Goal: Task Accomplishment & Management: Use online tool/utility

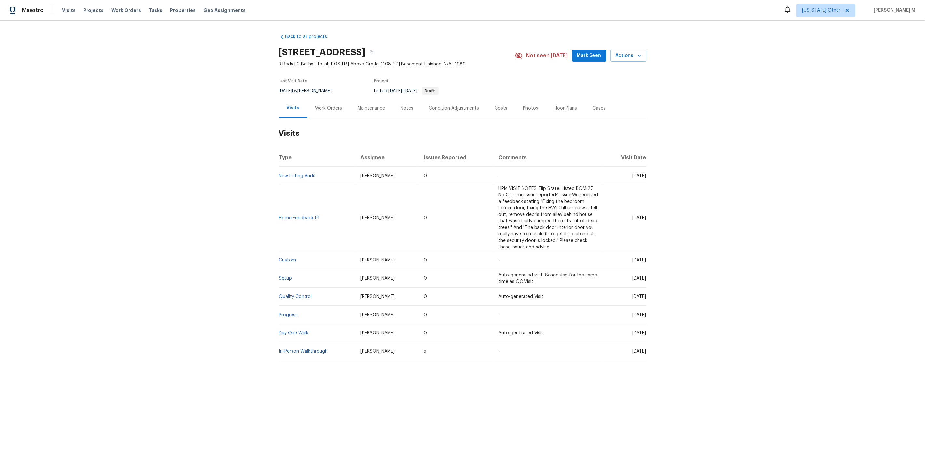
click at [336, 118] on h2 "Visits" at bounding box center [463, 133] width 368 height 30
click at [333, 118] on h2 "Visits" at bounding box center [463, 133] width 368 height 30
click at [329, 110] on div "Work Orders" at bounding box center [329, 108] width 43 height 19
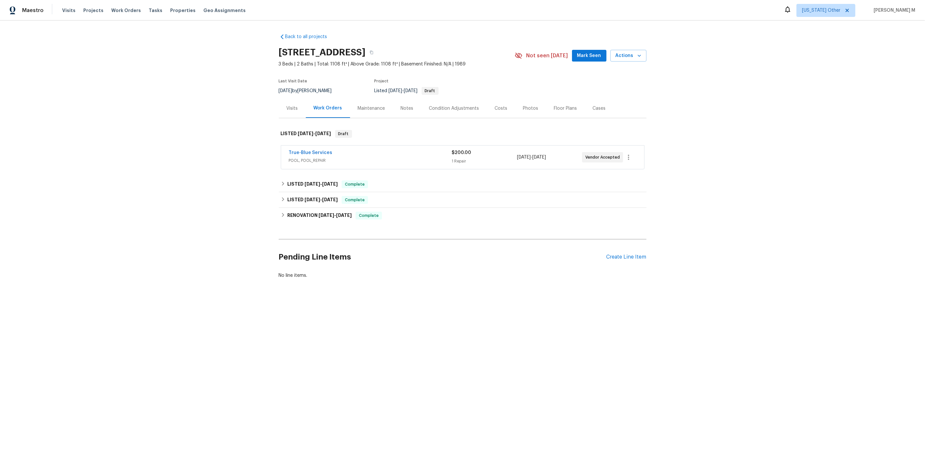
click at [316, 157] on span "POOL, POOL_REPAIR" at bounding box center [370, 160] width 163 height 7
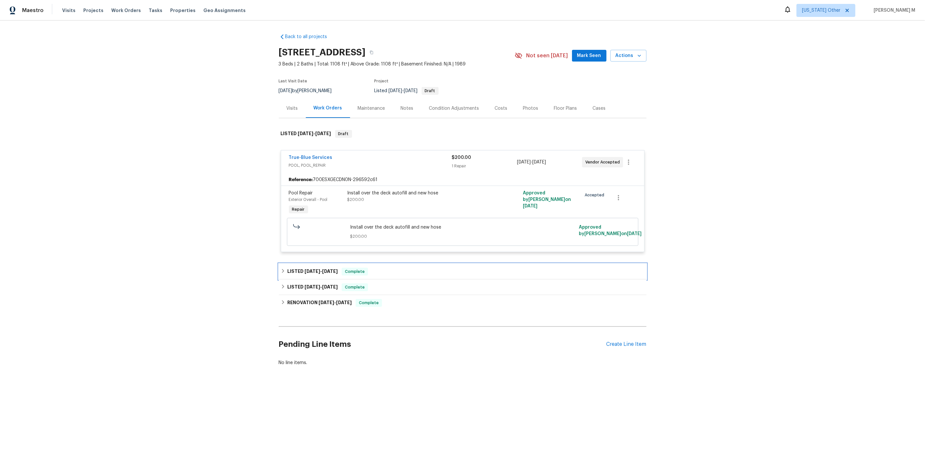
click at [320, 269] on span "[DATE] - [DATE]" at bounding box center [321, 271] width 33 height 5
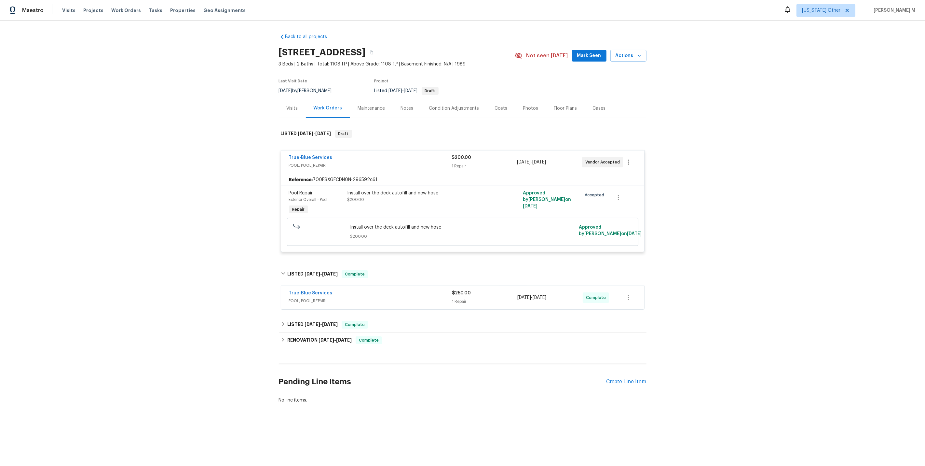
click at [621, 369] on div "Pending Line Items Create Line Item" at bounding box center [463, 382] width 368 height 30
click at [618, 379] on div "Create Line Item" at bounding box center [627, 382] width 40 height 6
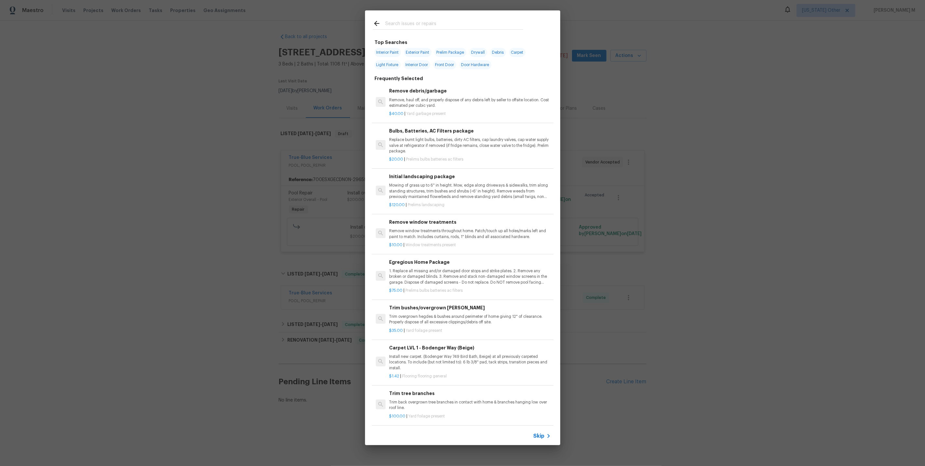
click at [542, 435] on span "Skip" at bounding box center [539, 436] width 11 height 7
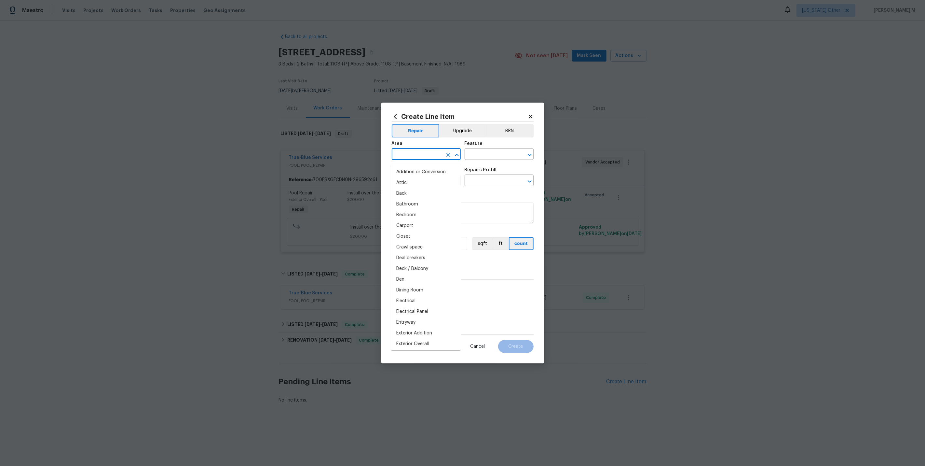
click at [411, 160] on input "text" at bounding box center [417, 155] width 51 height 10
click at [437, 180] on li "Interior Overall" at bounding box center [426, 182] width 70 height 11
type input "Interior Overall"
click at [483, 159] on input "text" at bounding box center [490, 155] width 51 height 10
click at [498, 186] on li "Exterior Windows" at bounding box center [500, 187] width 70 height 11
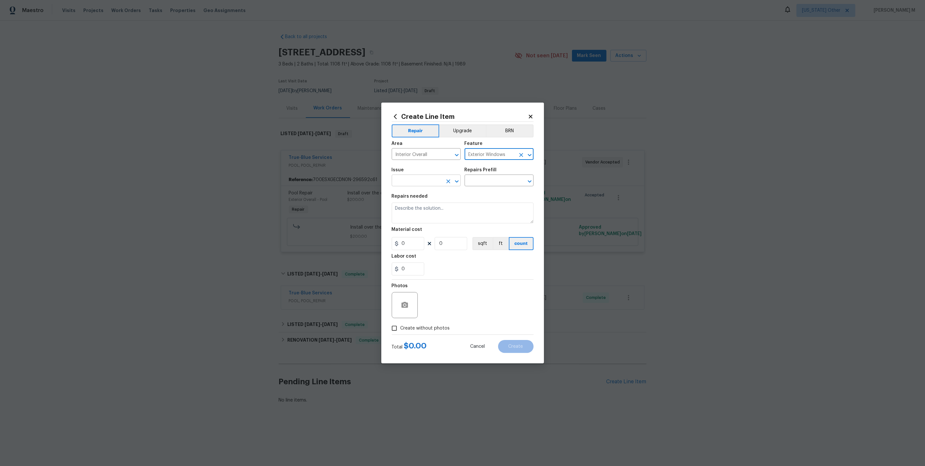
type input "Exterior Windows"
click at [423, 179] on input "text" at bounding box center [417, 181] width 51 height 10
click at [424, 228] on li "Windows & Skylights" at bounding box center [426, 230] width 70 height 11
click at [423, 186] on input "Windows & Skylights" at bounding box center [417, 181] width 51 height 10
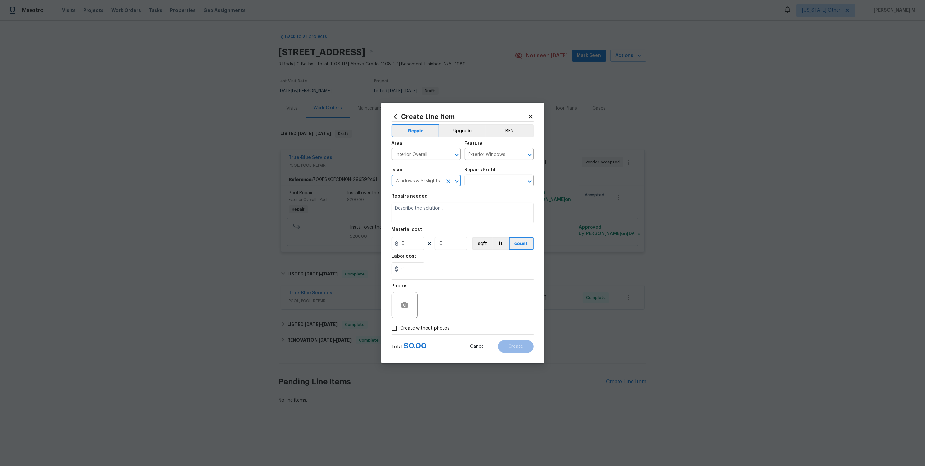
click at [423, 186] on input "Windows & Skylights" at bounding box center [417, 181] width 51 height 10
type input "Windows & Skylights"
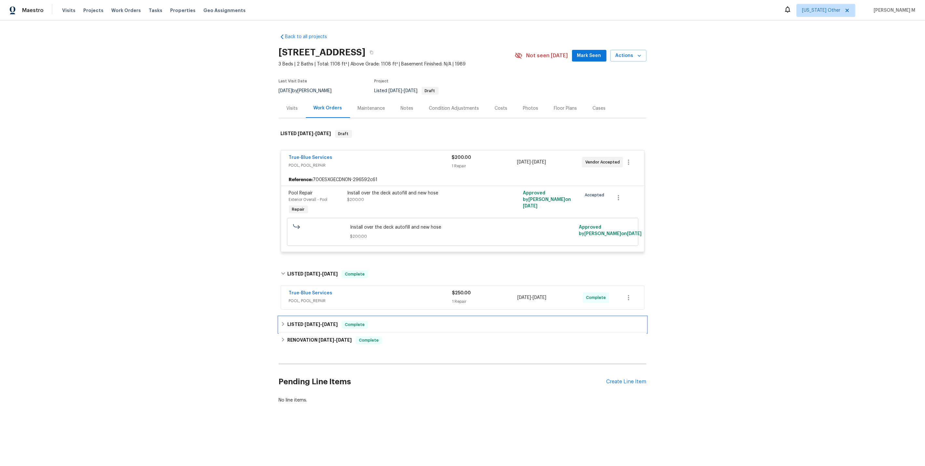
click at [305, 322] on span "[DATE]" at bounding box center [313, 324] width 16 height 5
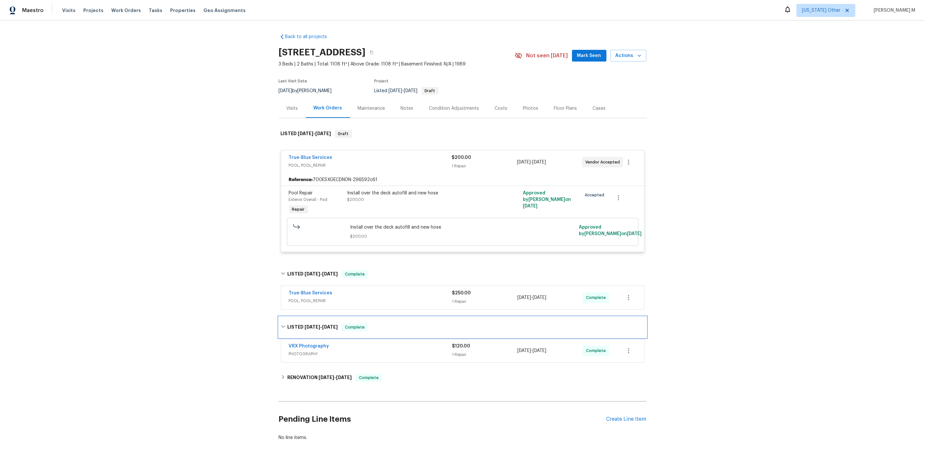
scroll to position [7, 0]
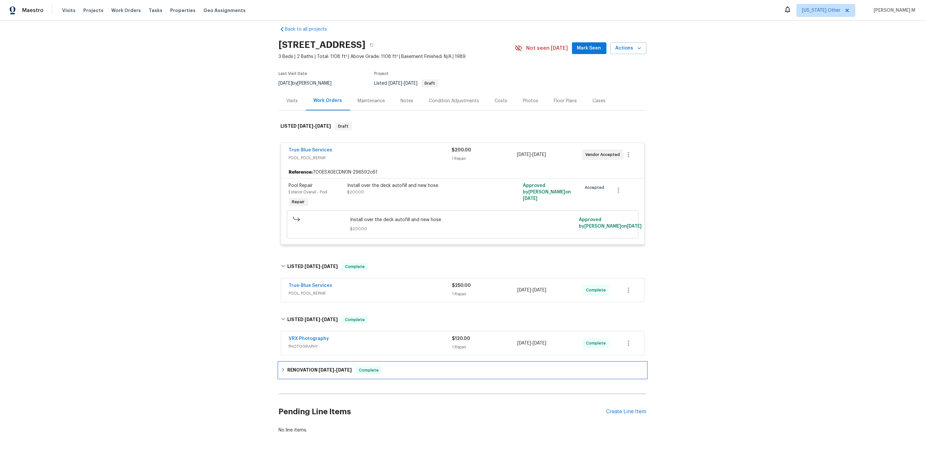
click at [297, 367] on div "RENOVATION [DATE] - [DATE] Complete" at bounding box center [463, 370] width 368 height 16
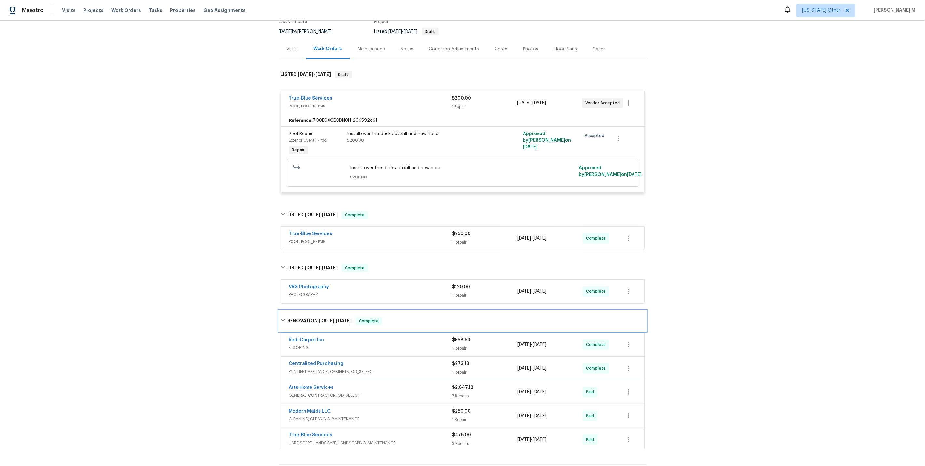
scroll to position [130, 0]
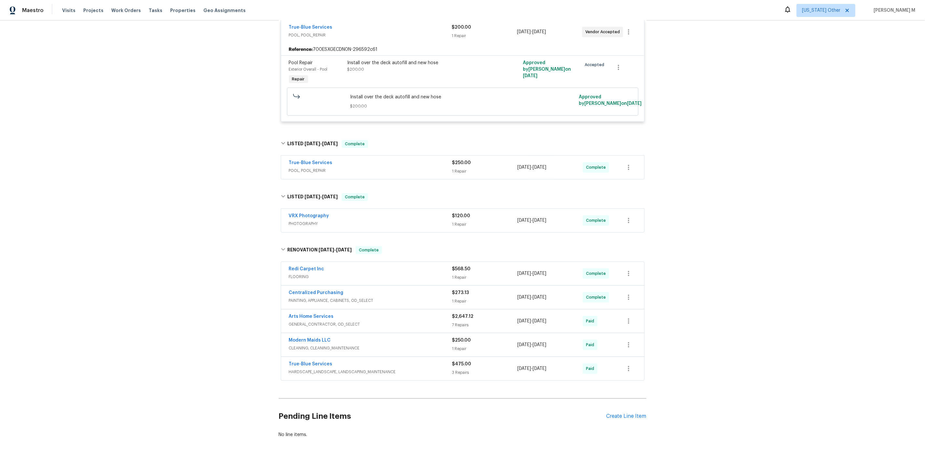
click at [300, 274] on div "Redi Carpet Inc FLOORING $568.50 1 Repair [DATE] - [DATE] Complete" at bounding box center [462, 273] width 363 height 23
click at [305, 321] on span "GENERAL_CONTRACTOR, OD_SELECT" at bounding box center [370, 324] width 163 height 7
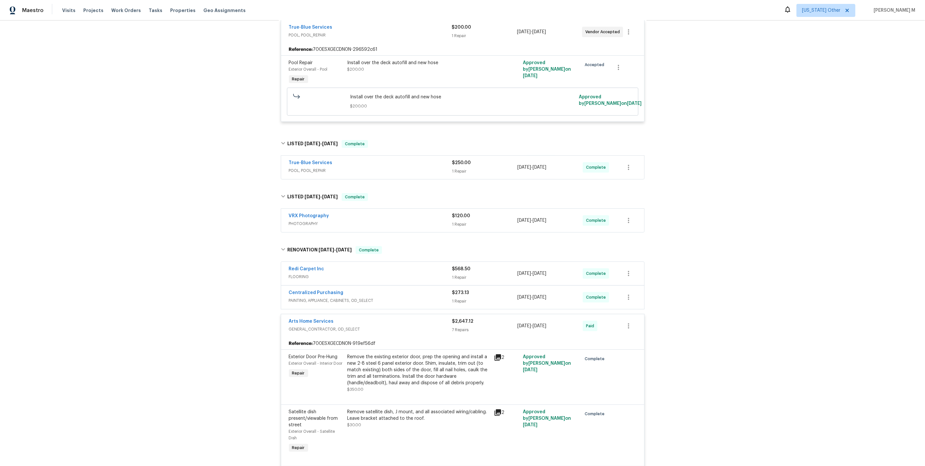
scroll to position [564, 0]
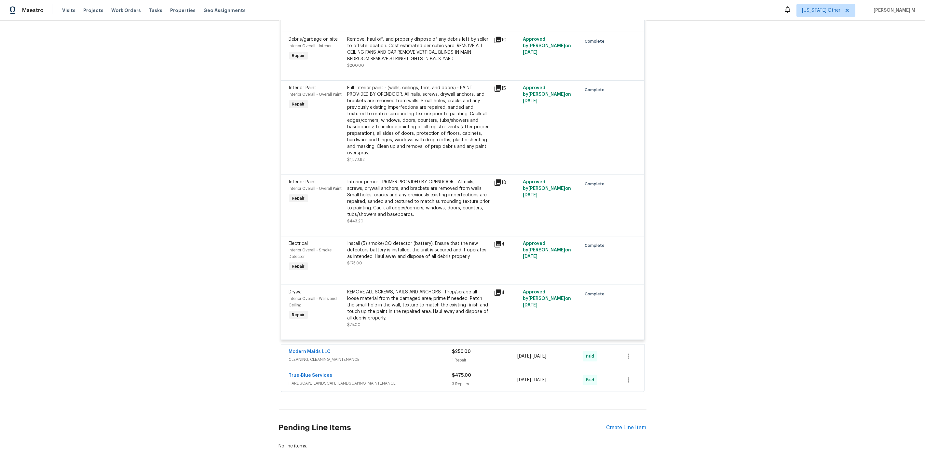
click at [311, 380] on span "HARDSCAPE_LANDSCAPE, LANDSCAPING_MAINTENANCE" at bounding box center [370, 383] width 163 height 7
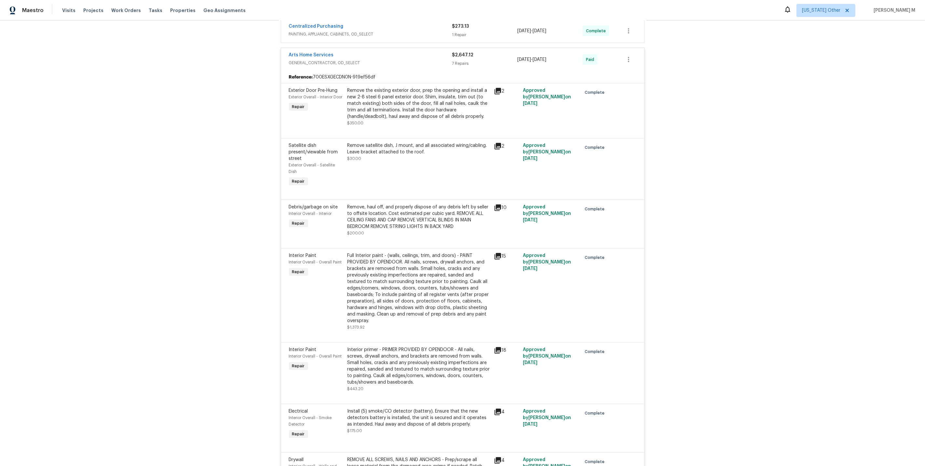
scroll to position [398, 0]
click at [418, 268] on div "Full Interior paint - (walls, ceilings, trim, and doors) - PAINT PROVIDED BY OP…" at bounding box center [419, 287] width 143 height 72
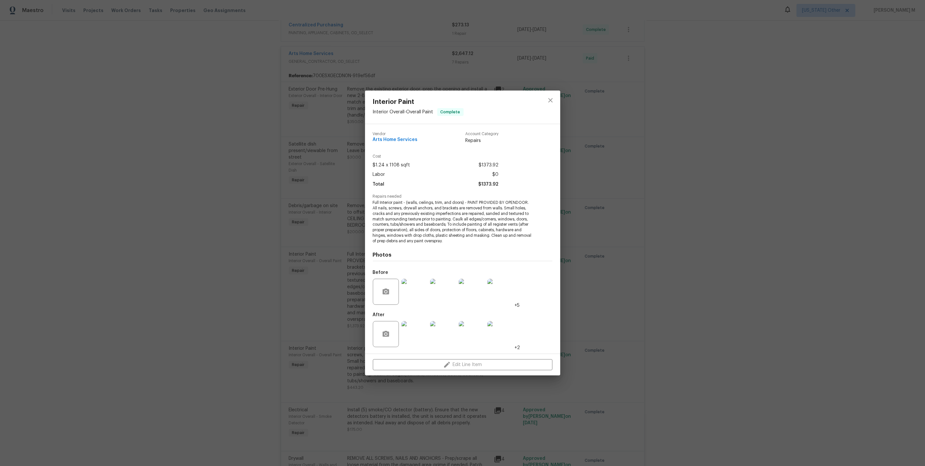
click at [606, 305] on div "Interior Paint Interior Overall - Overall Paint Complete Vendor Arts Home Servi…" at bounding box center [462, 233] width 925 height 466
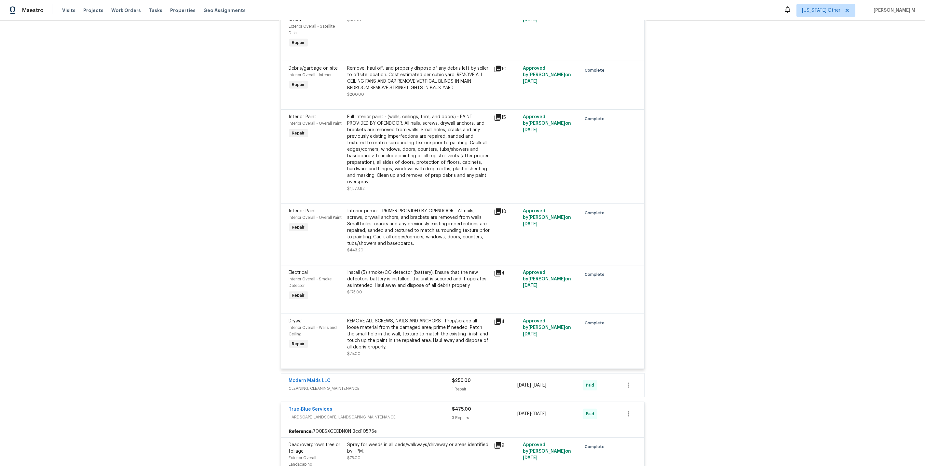
scroll to position [0, 0]
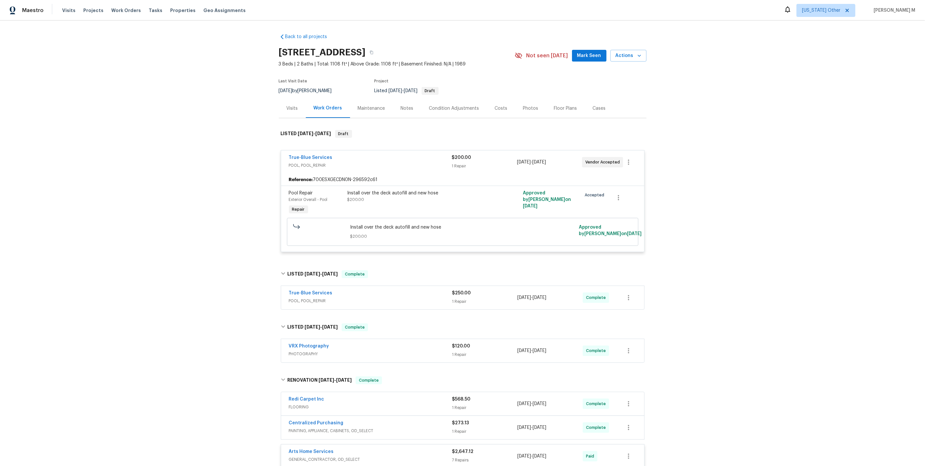
click at [227, 168] on div "Back to all projects [STREET_ADDRESS] 3 Beds | 2 Baths | Total: 1108 ft² | Abov…" at bounding box center [462, 243] width 925 height 445
